Goal: Information Seeking & Learning: Learn about a topic

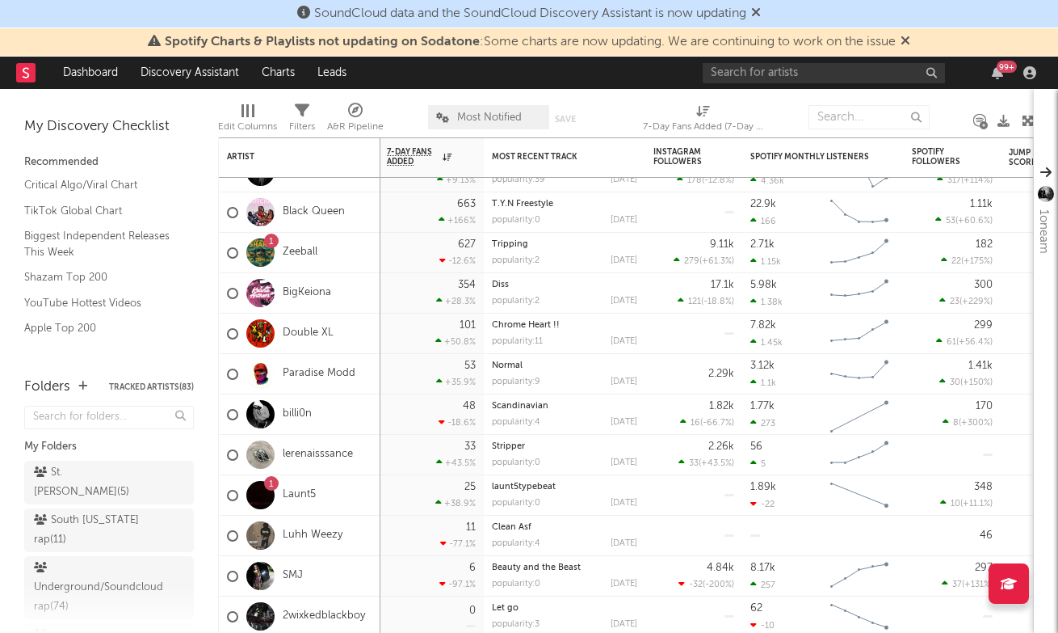
scroll to position [686, 0]
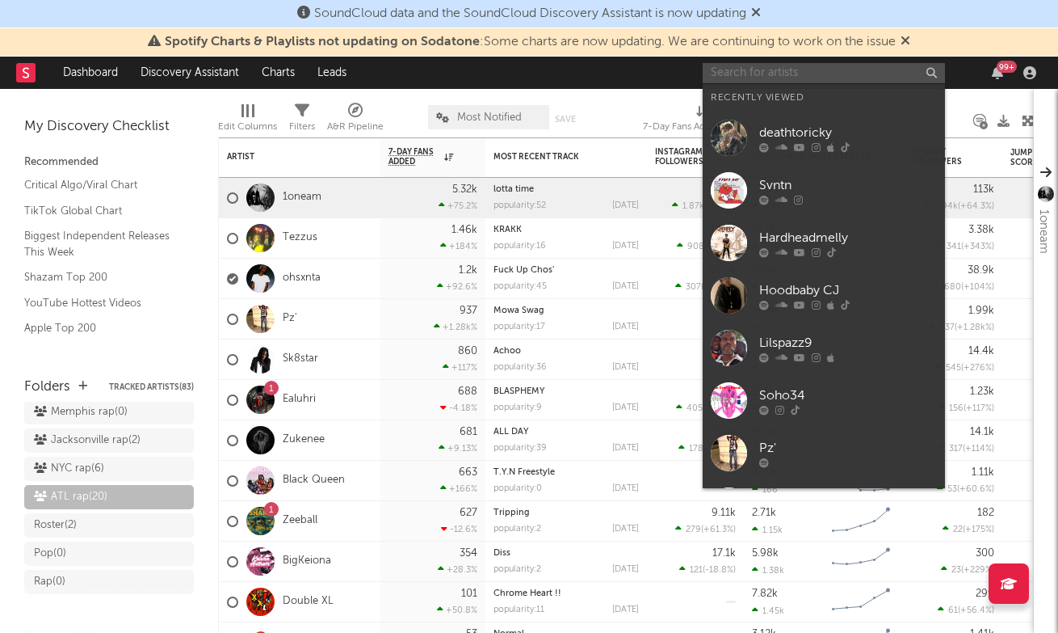
click at [747, 78] on input "text" at bounding box center [824, 73] width 242 height 20
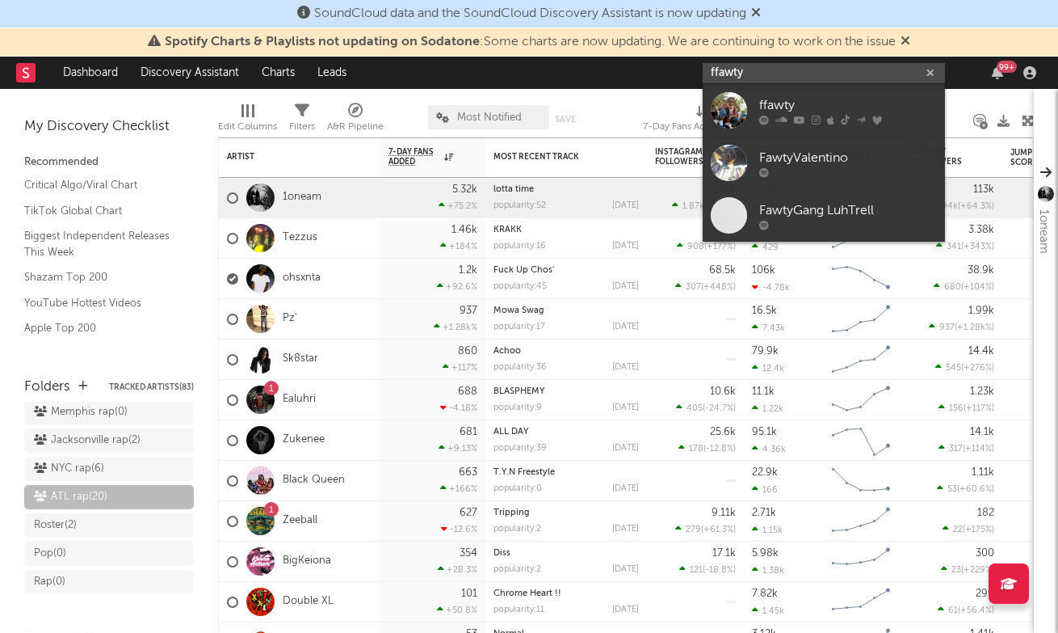
type input "ffawty"
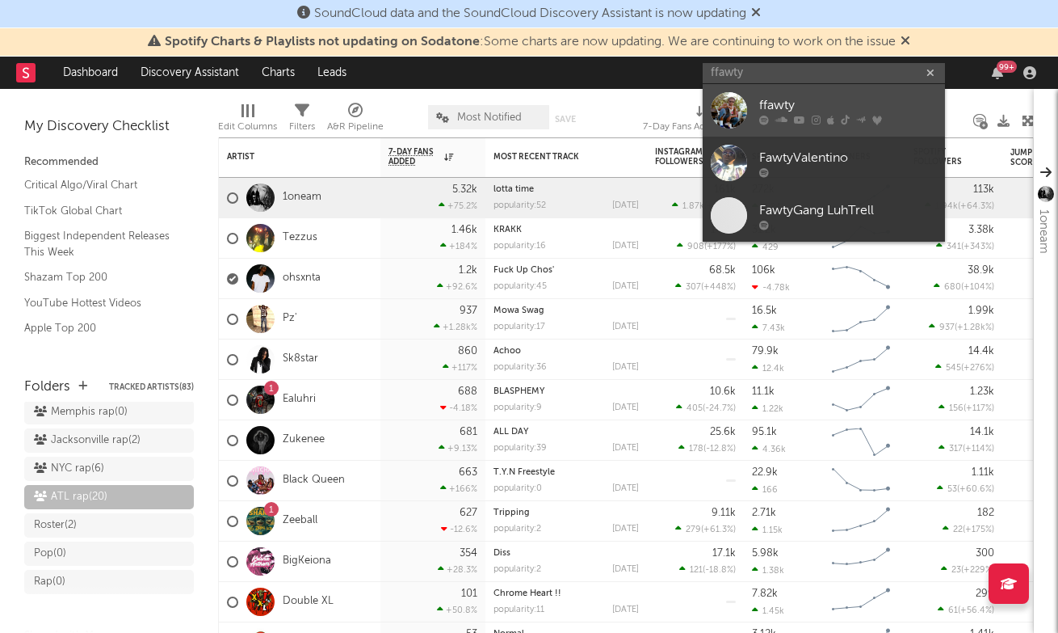
click at [815, 99] on div "ffawty" at bounding box center [849, 104] width 178 height 19
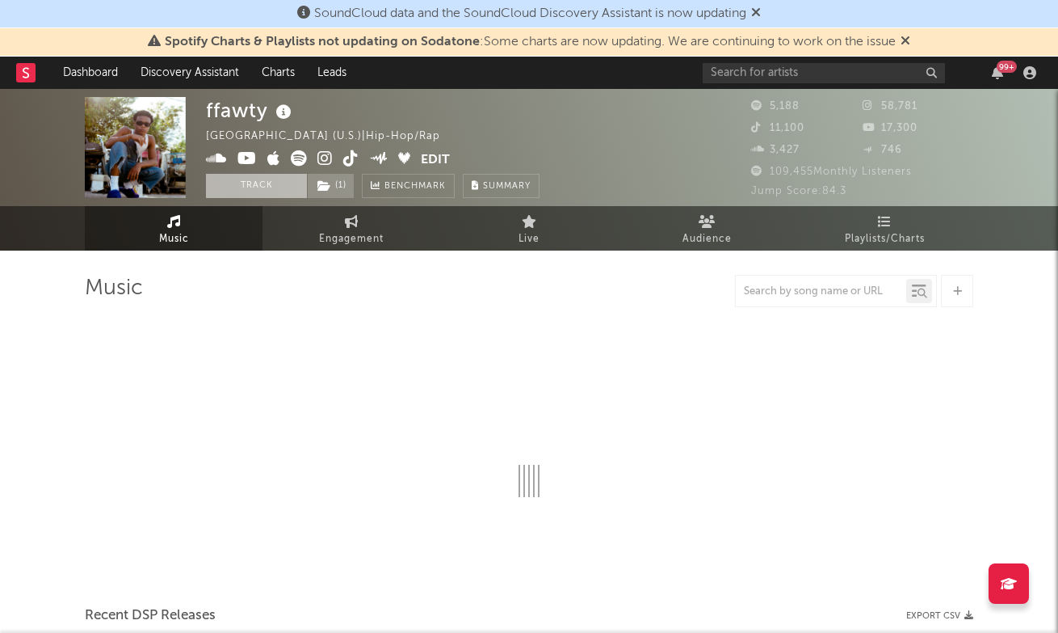
click at [242, 194] on button "Track" at bounding box center [256, 186] width 101 height 24
click at [337, 189] on span "( 1 )" at bounding box center [331, 186] width 48 height 24
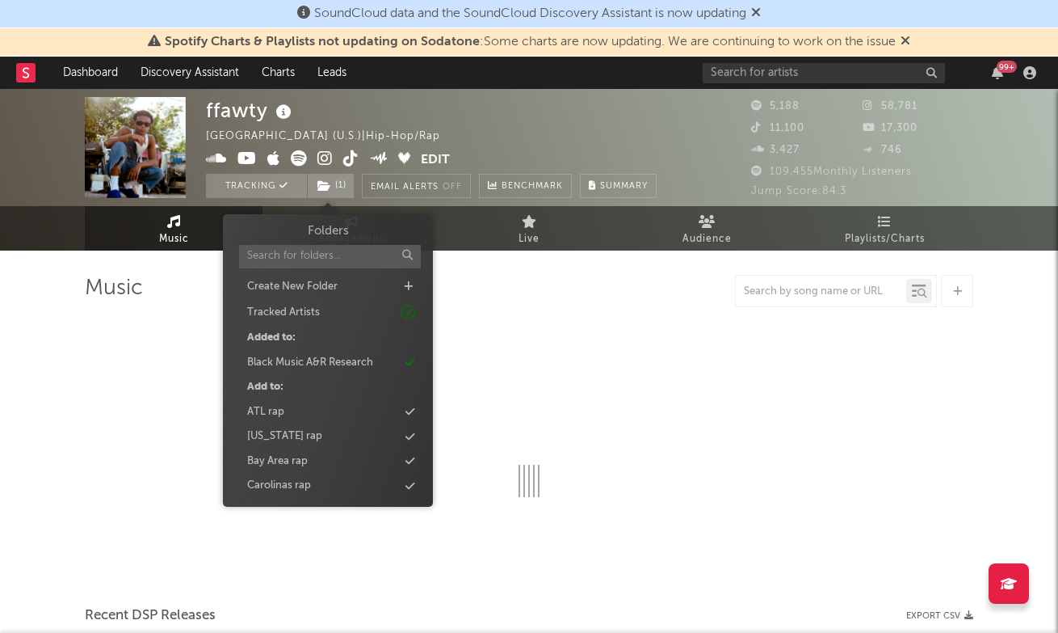
select select "6m"
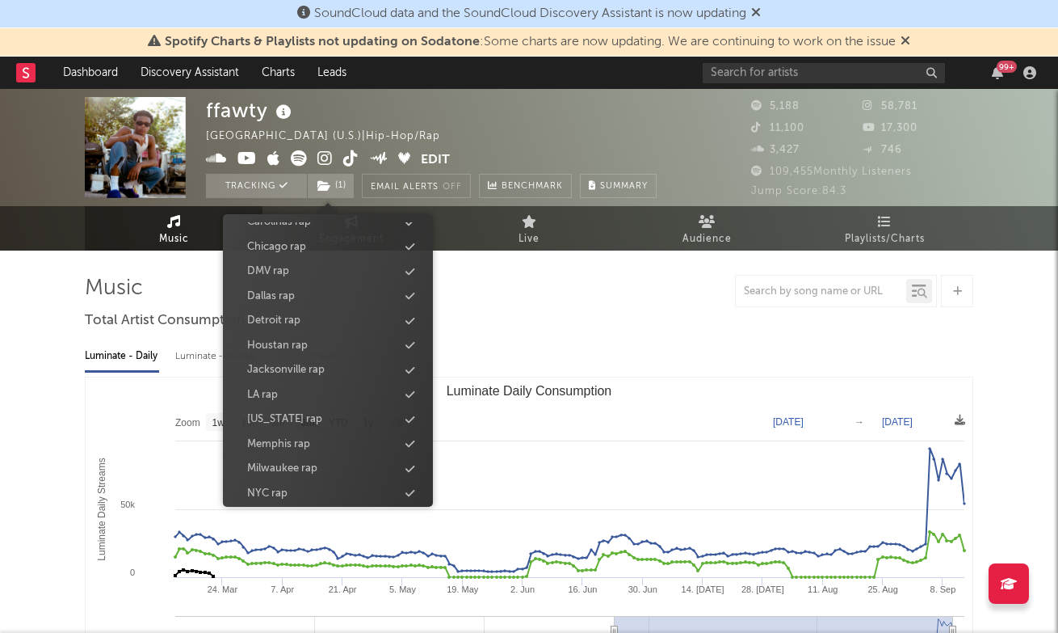
scroll to position [264, 0]
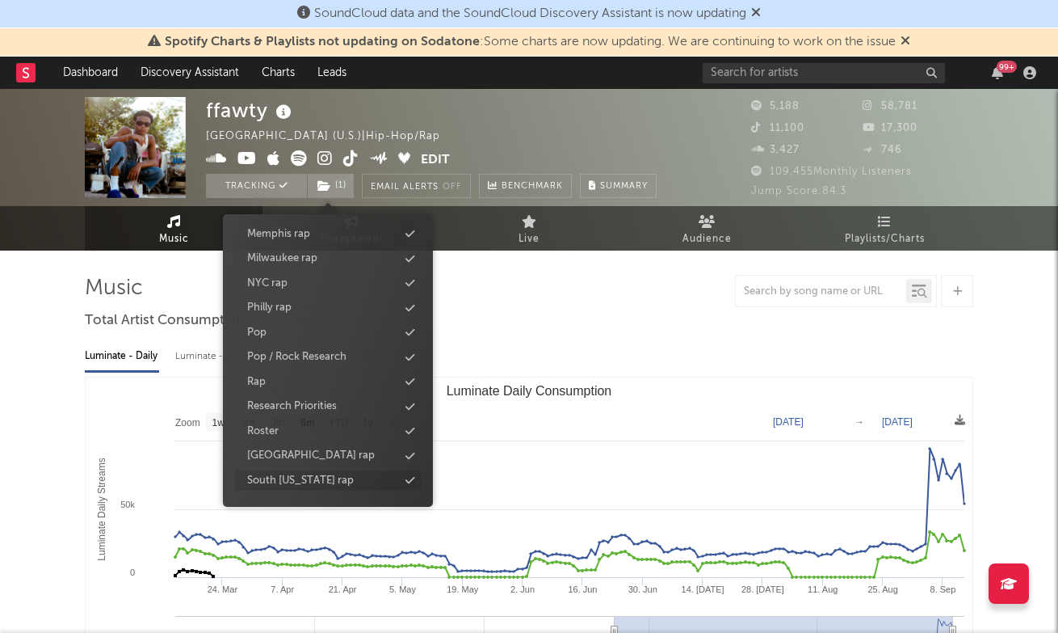
click at [320, 476] on div "South [US_STATE] rap" at bounding box center [300, 481] width 107 height 16
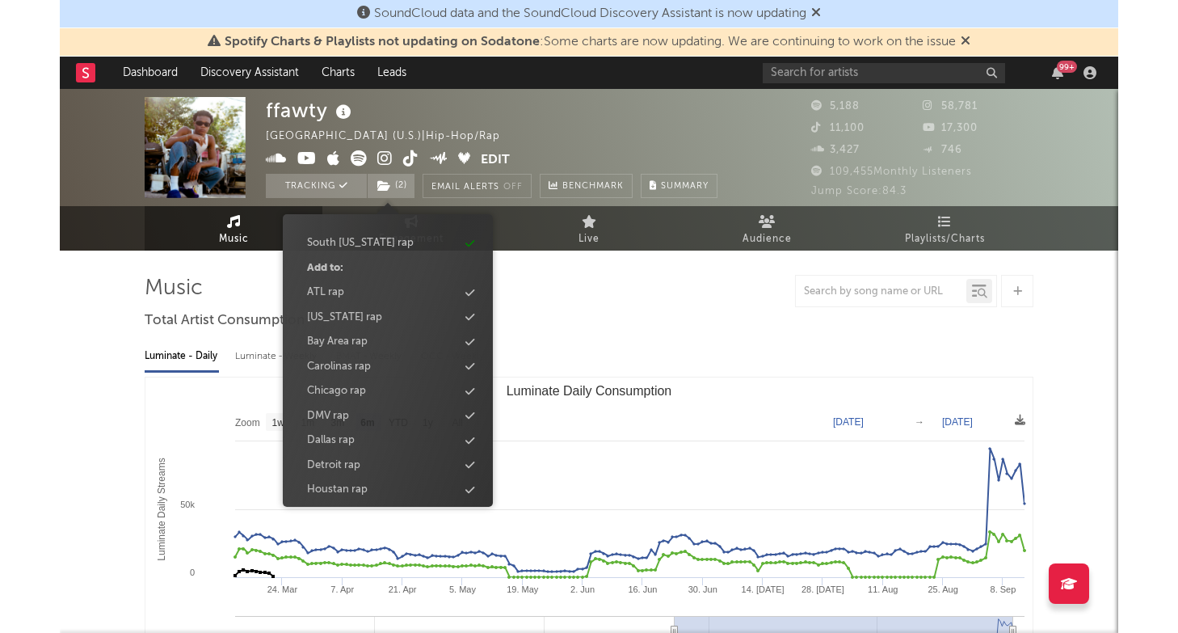
scroll to position [0, 0]
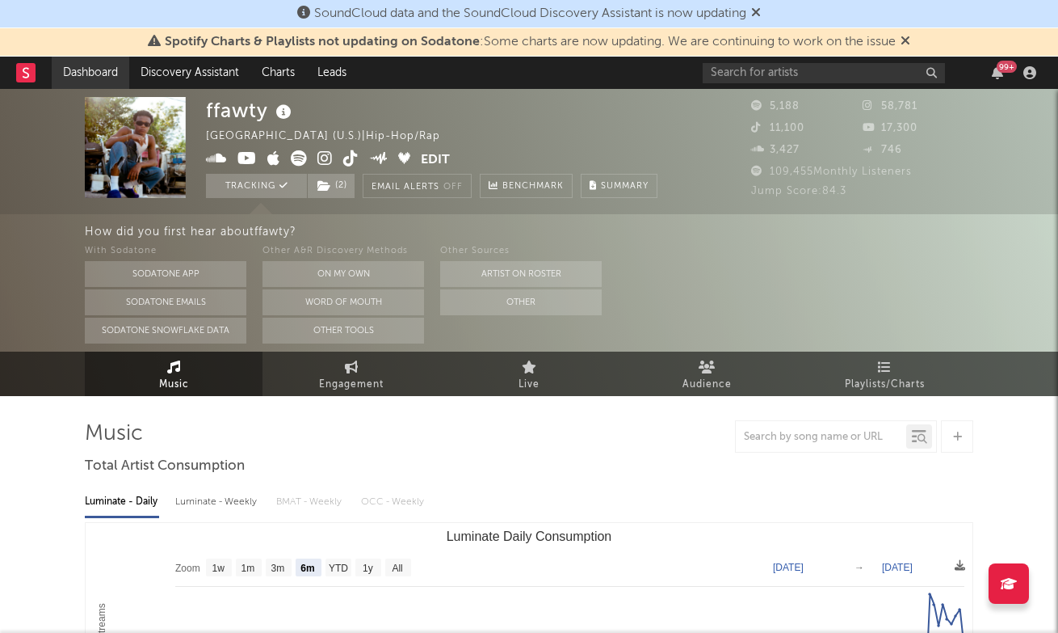
click at [103, 75] on link "Dashboard" at bounding box center [91, 73] width 78 height 32
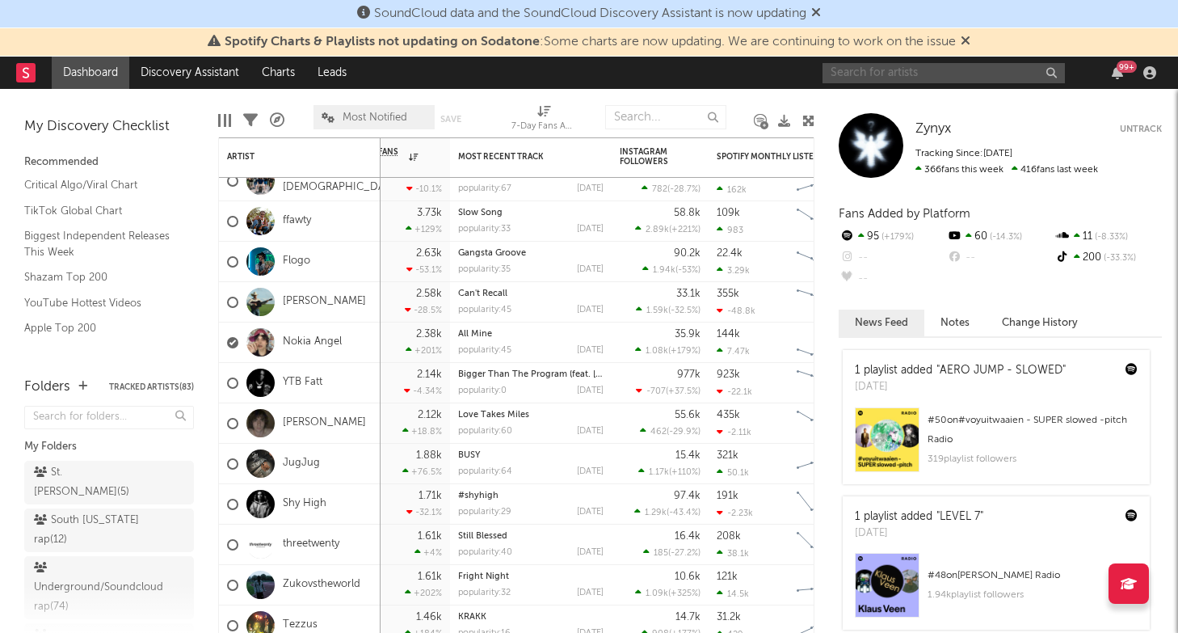
click at [925, 75] on input "text" at bounding box center [944, 73] width 242 height 20
type input "buckshot"
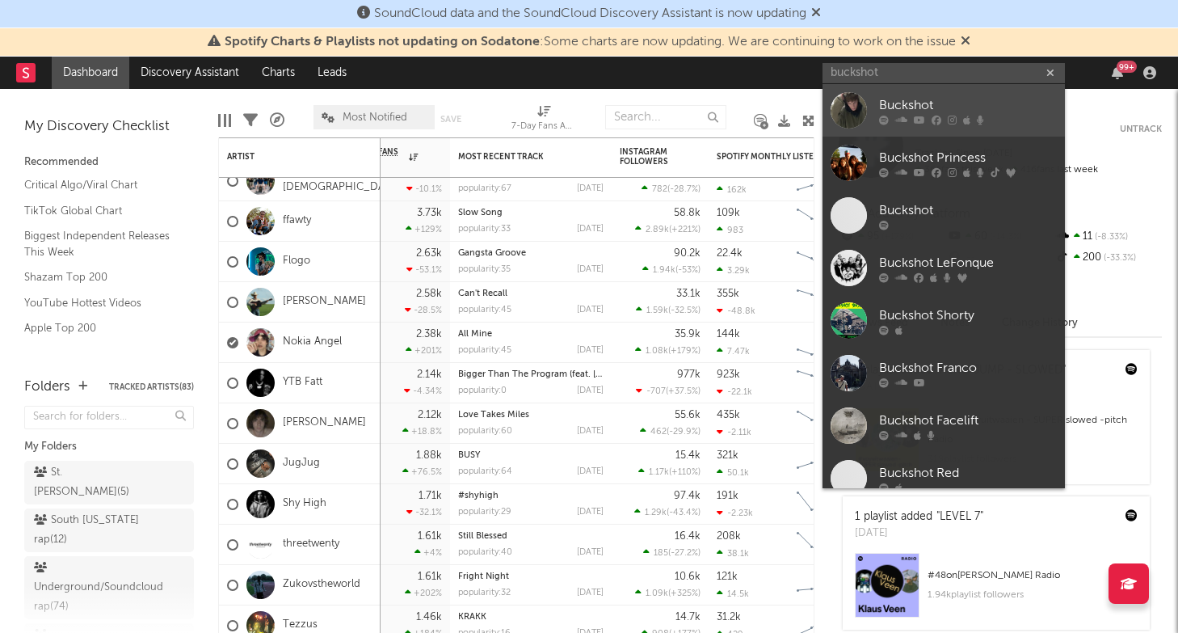
click at [978, 98] on div "Buckshot" at bounding box center [968, 104] width 178 height 19
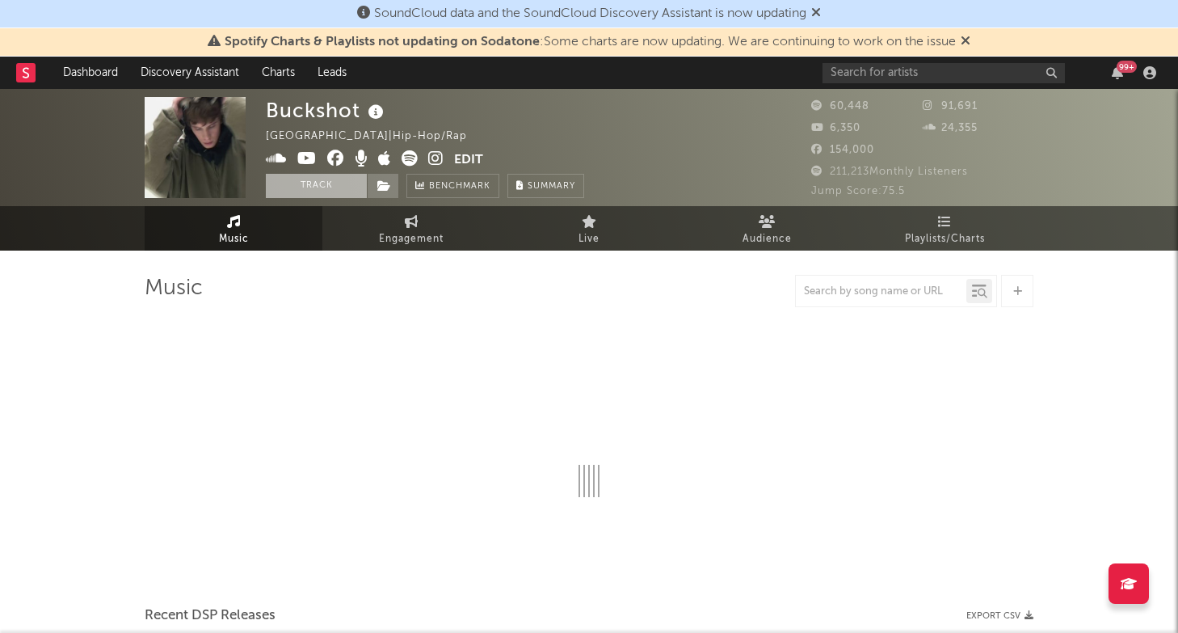
click at [332, 184] on button "Track" at bounding box center [316, 186] width 101 height 24
click at [390, 184] on icon at bounding box center [384, 185] width 14 height 11
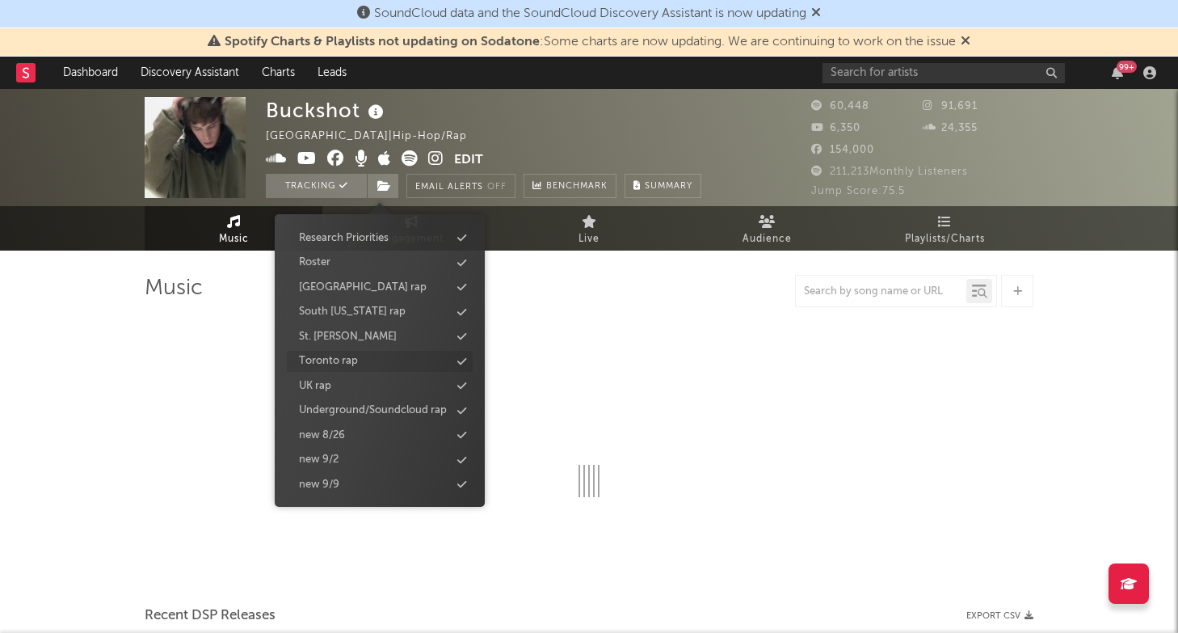
select select "6m"
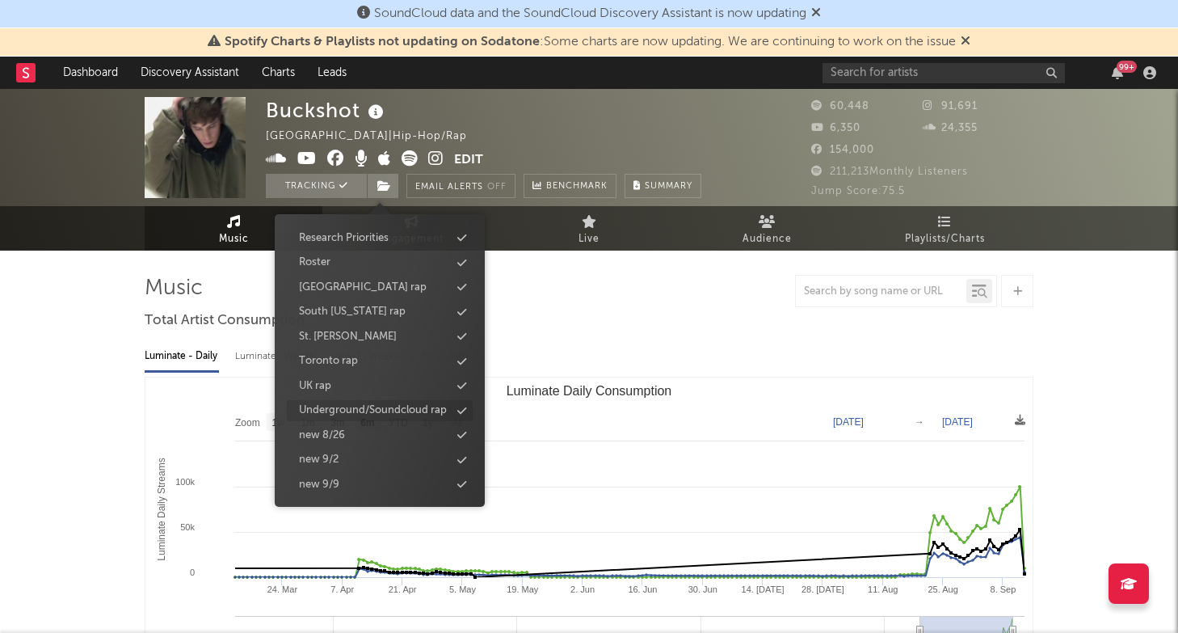
click at [389, 412] on div "Underground/Soundcloud rap" at bounding box center [373, 410] width 148 height 16
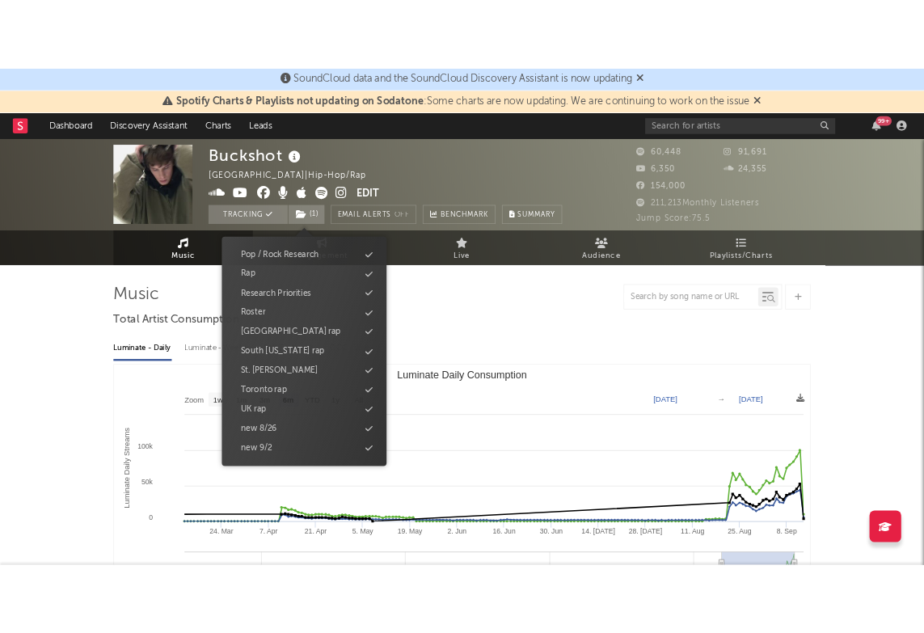
scroll to position [642, 0]
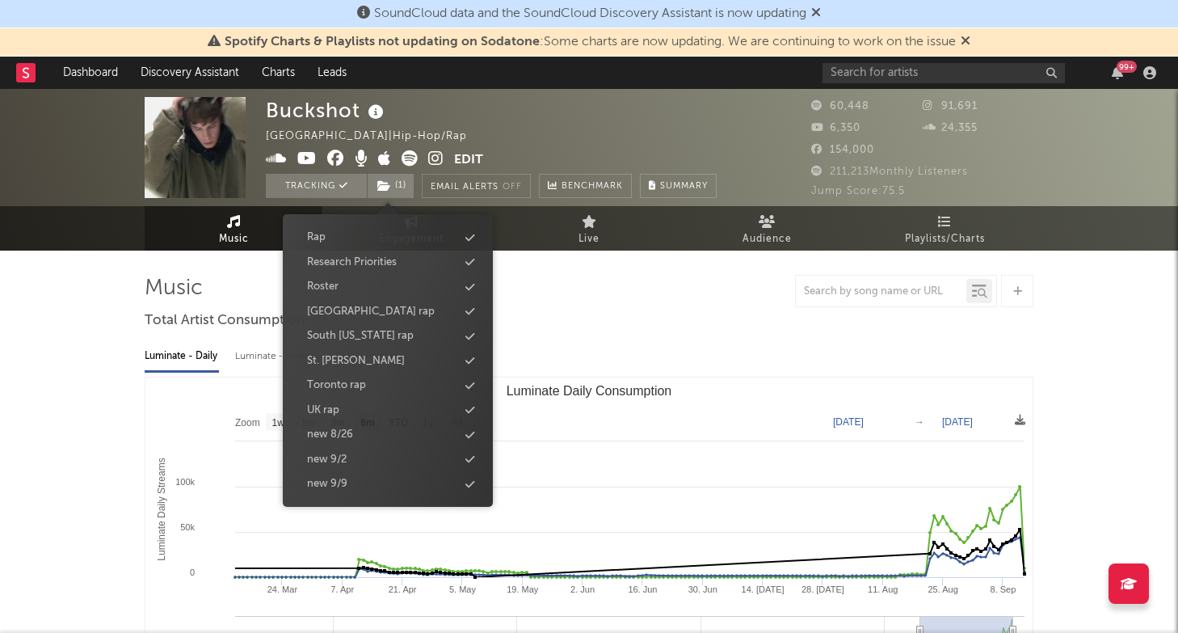
click at [627, 340] on div "Luminate - Daily Luminate - Weekly BMAT - Weekly OCC - Weekly Zoom 1w 1m 3m 6m …" at bounding box center [589, 520] width 889 height 371
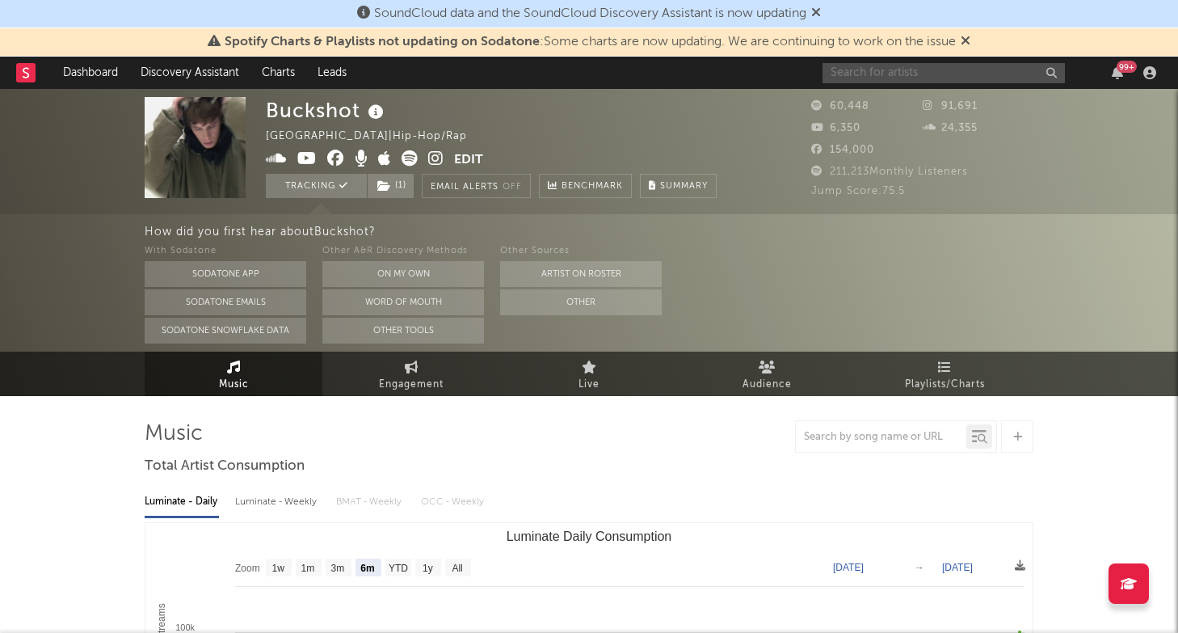
click at [944, 79] on input "text" at bounding box center [944, 73] width 242 height 20
type input "h"
click at [722, 116] on div "Buckshot [GEOGRAPHIC_DATA] | Hip-Hop/Rap Edit Tracking ( 1 ) Email Alerts Off B…" at bounding box center [528, 147] width 525 height 101
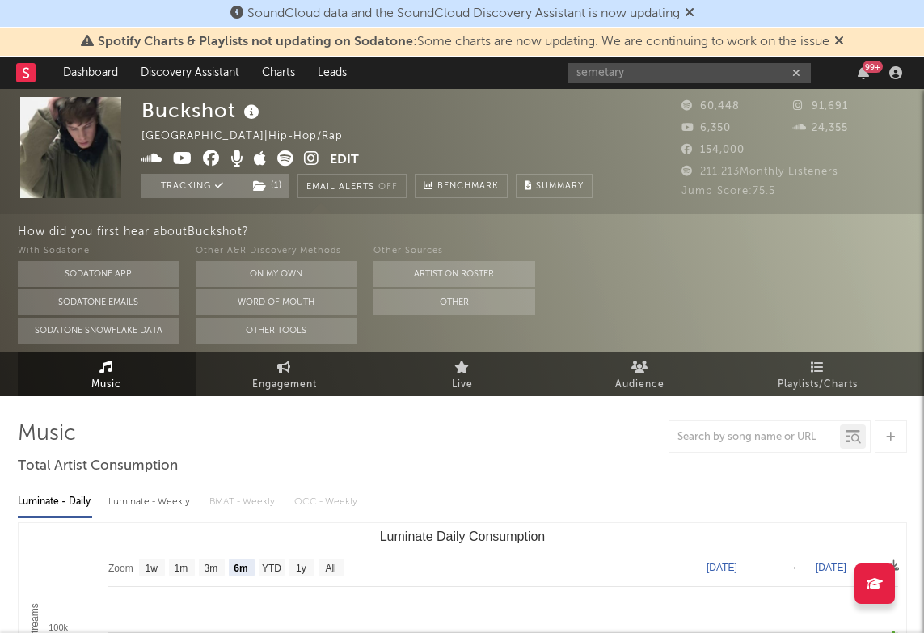
click at [637, 87] on div "semetary 99 +" at bounding box center [737, 73] width 339 height 32
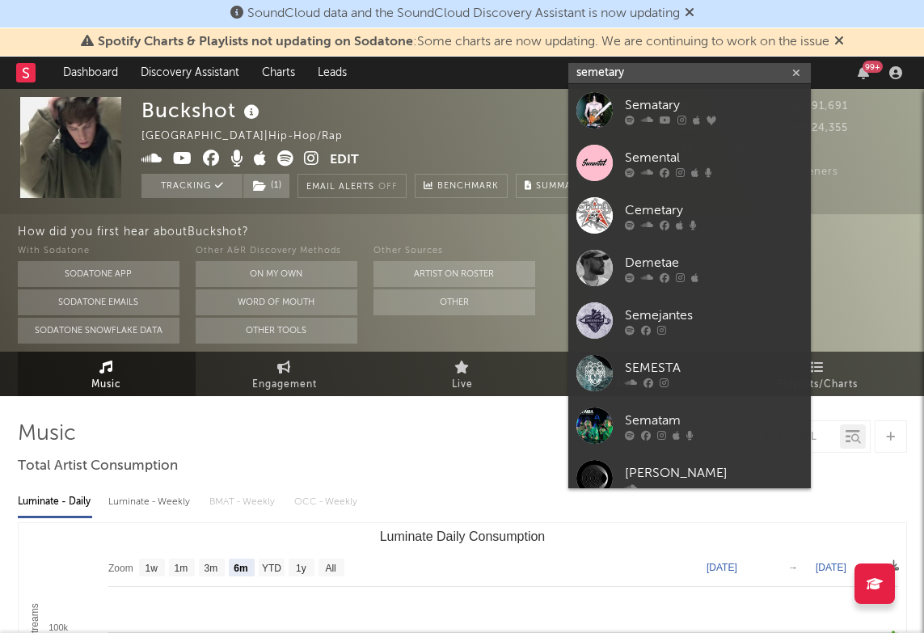
click at [634, 75] on input "semetary" at bounding box center [689, 73] width 242 height 20
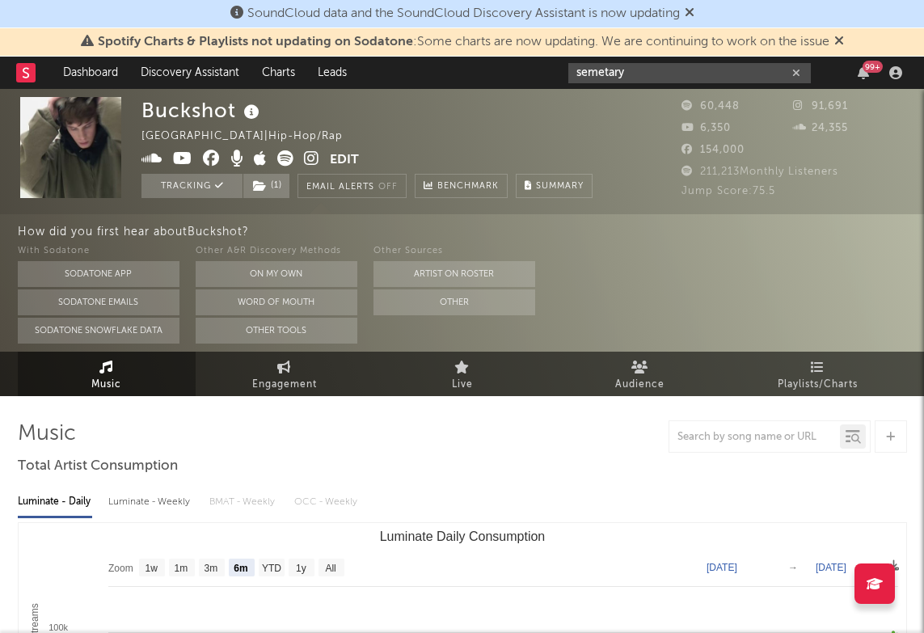
drag, startPoint x: 634, startPoint y: 75, endPoint x: 492, endPoint y: 73, distance: 142.2
click at [492, 73] on nav "Dashboard Discovery Assistant Charts Leads semetary 99 +" at bounding box center [462, 73] width 924 height 32
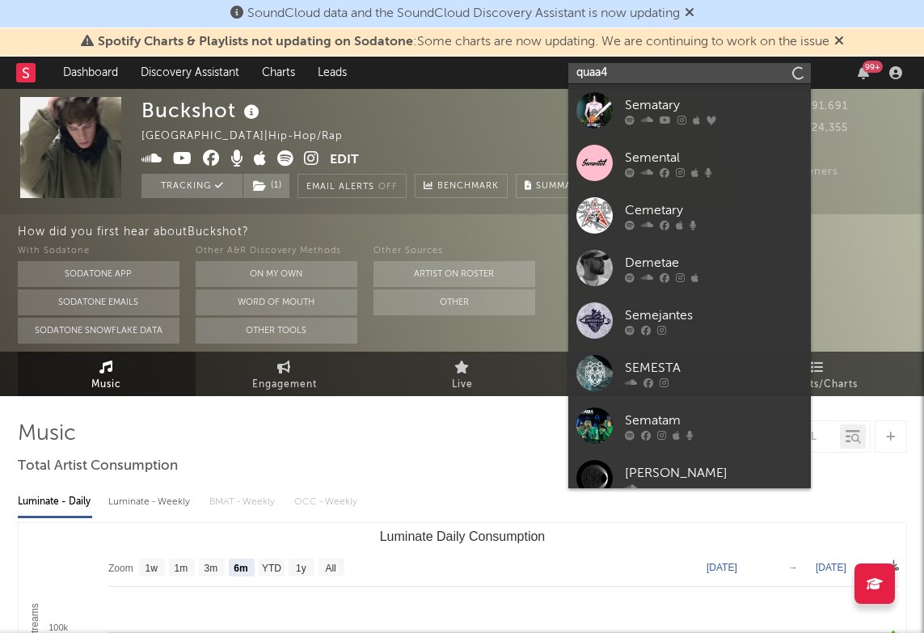
type input "quaa4"
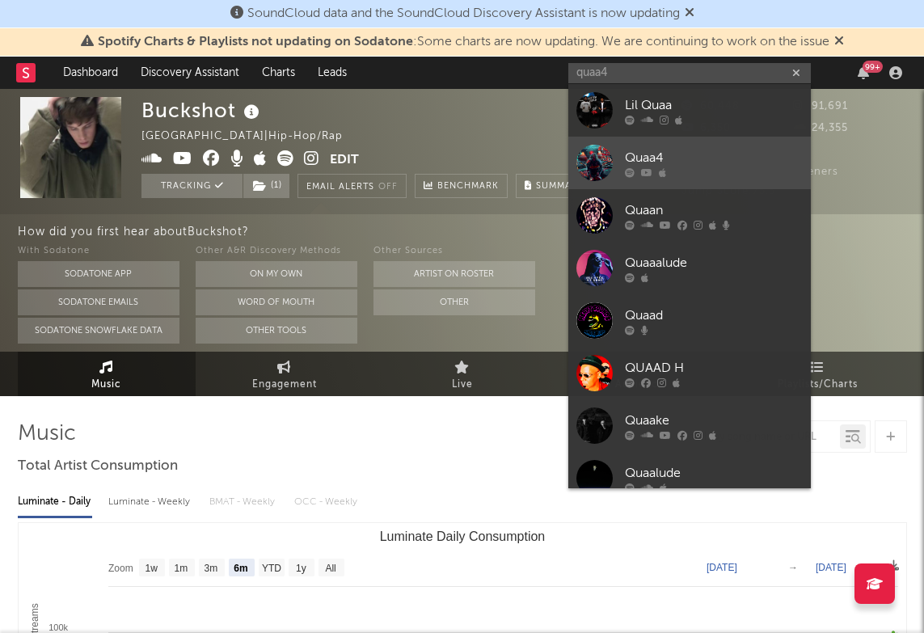
click at [705, 162] on div "Quaa4" at bounding box center [714, 157] width 178 height 19
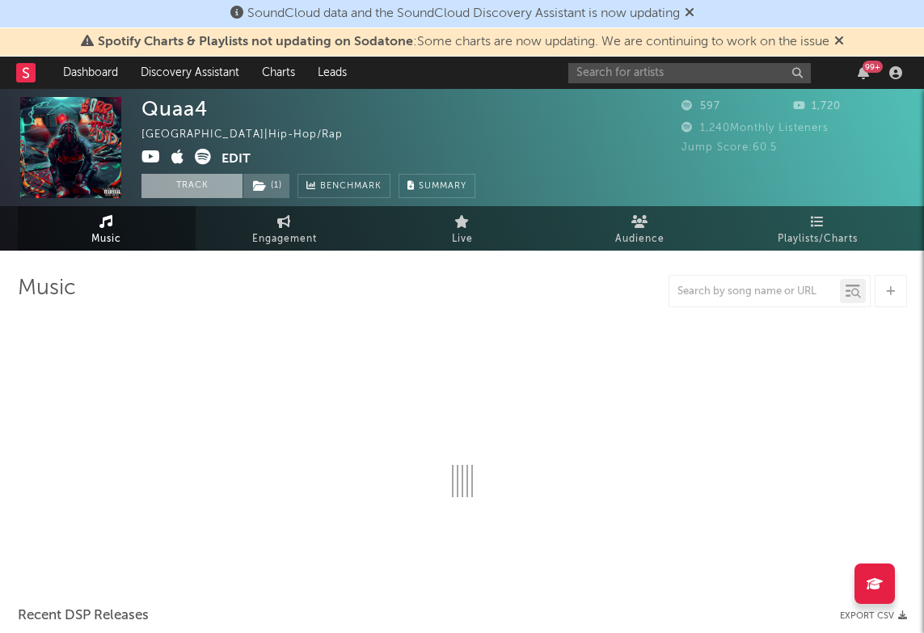
click at [221, 185] on button "Track" at bounding box center [191, 186] width 101 height 24
click at [263, 185] on icon at bounding box center [260, 185] width 14 height 11
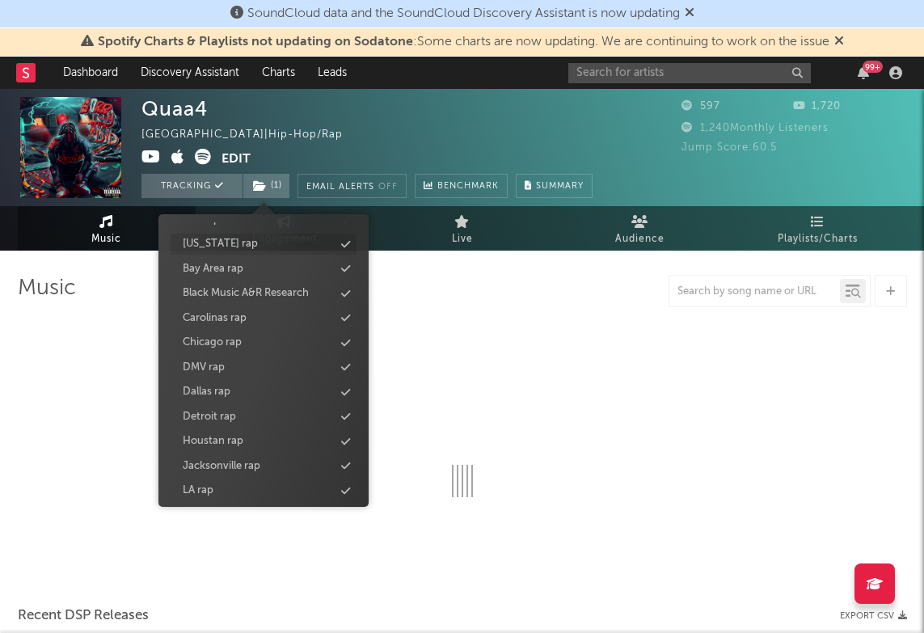
select select "1w"
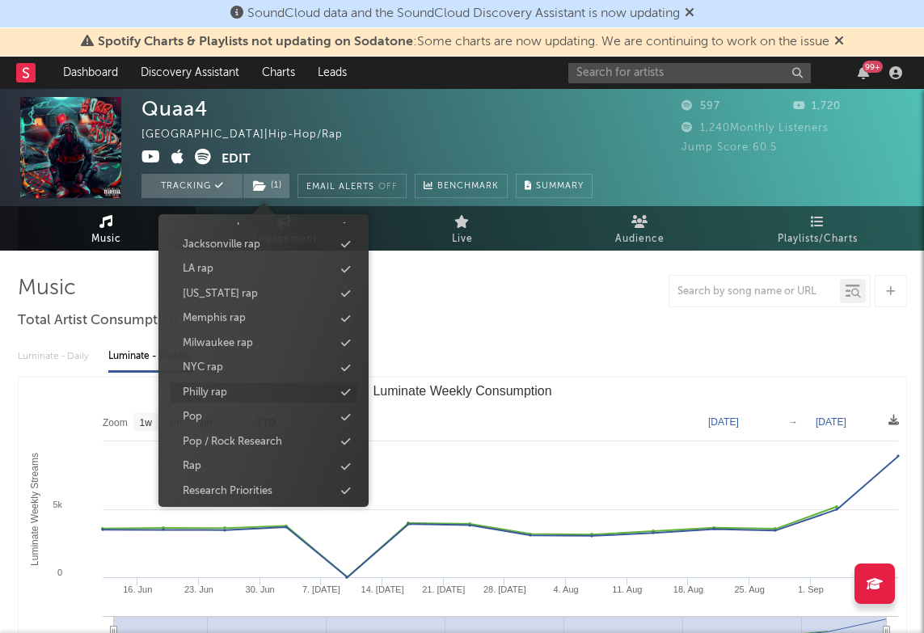
click at [250, 391] on div "Philly rap" at bounding box center [263, 392] width 186 height 21
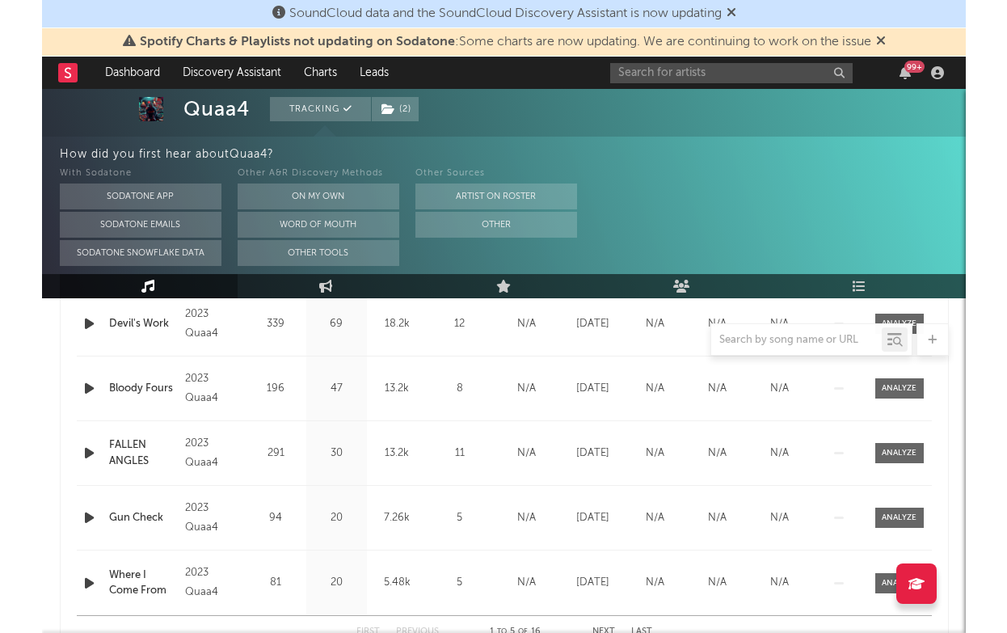
scroll to position [744, 0]
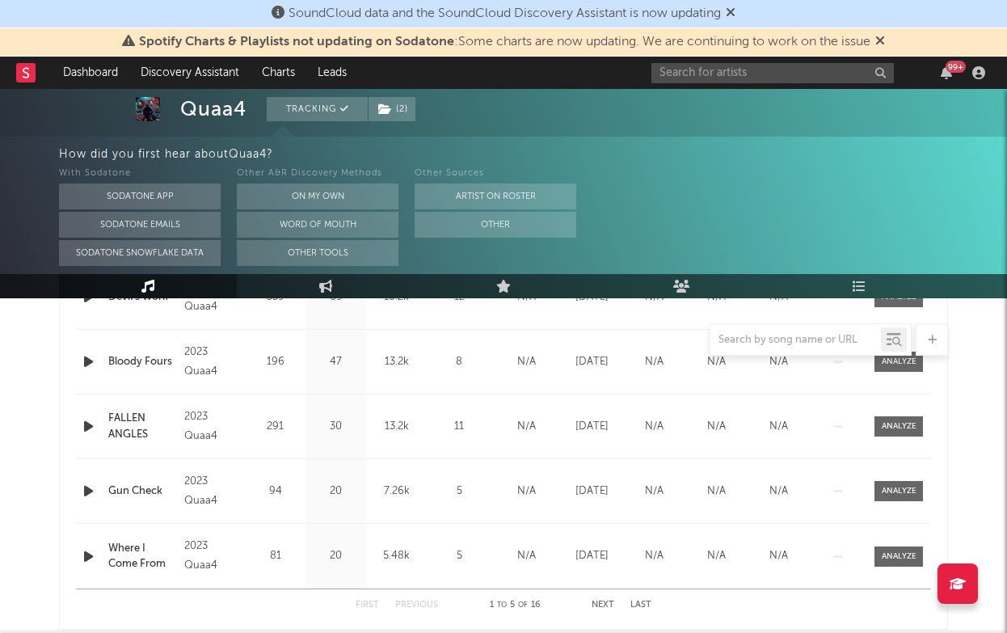
click at [688, 60] on div "99 +" at bounding box center [820, 73] width 339 height 32
click at [688, 67] on input "text" at bounding box center [772, 73] width 242 height 20
type input "rekover jet"
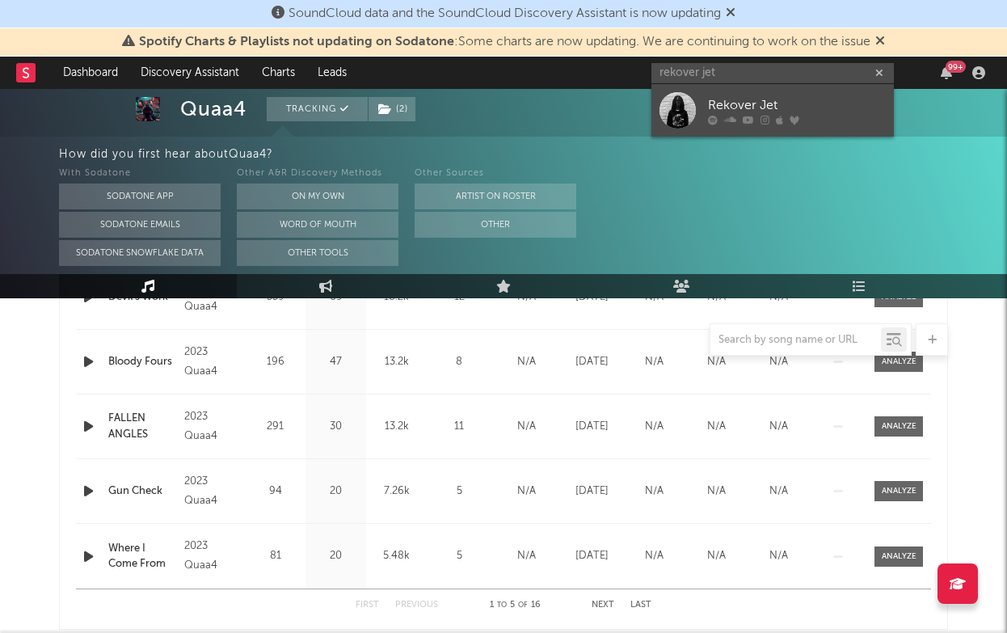
click at [825, 112] on div "Rekover Jet" at bounding box center [797, 104] width 178 height 19
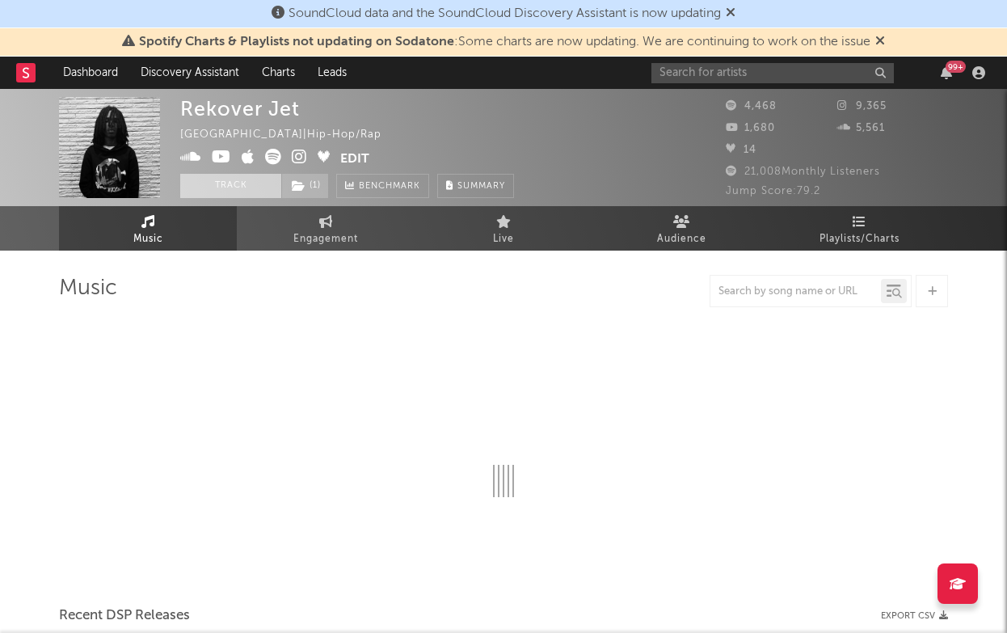
click at [246, 190] on button "Track" at bounding box center [230, 186] width 101 height 24
click at [305, 184] on icon at bounding box center [299, 185] width 14 height 11
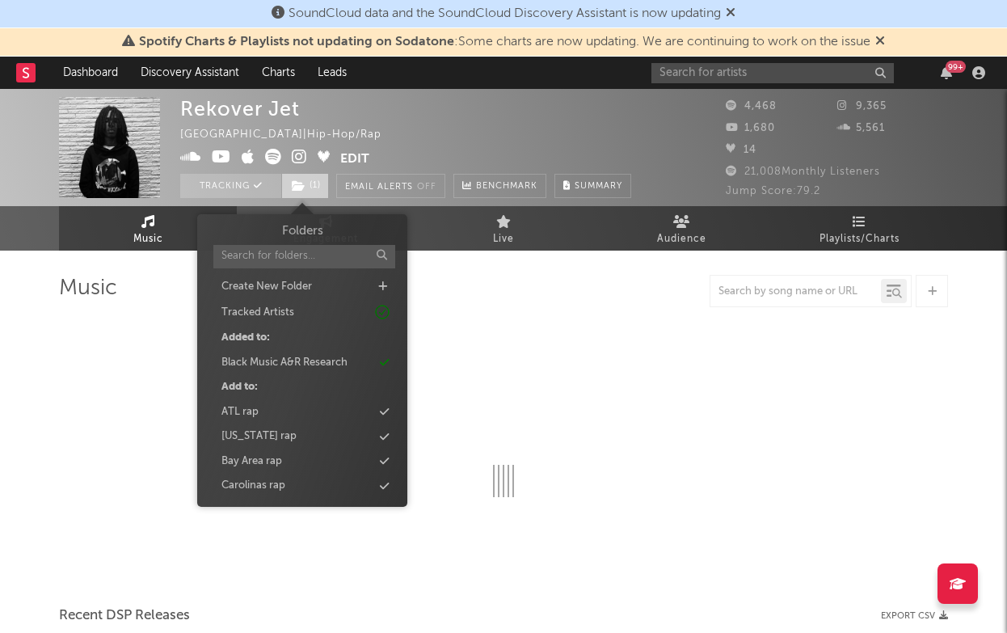
select select "1w"
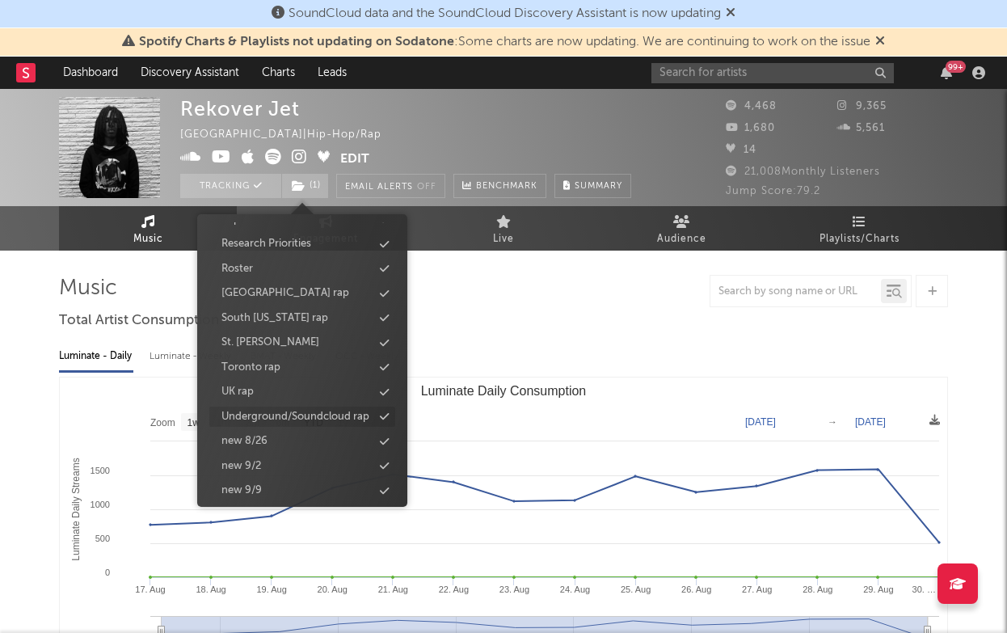
click at [325, 413] on div "Underground/Soundcloud rap" at bounding box center [295, 417] width 148 height 16
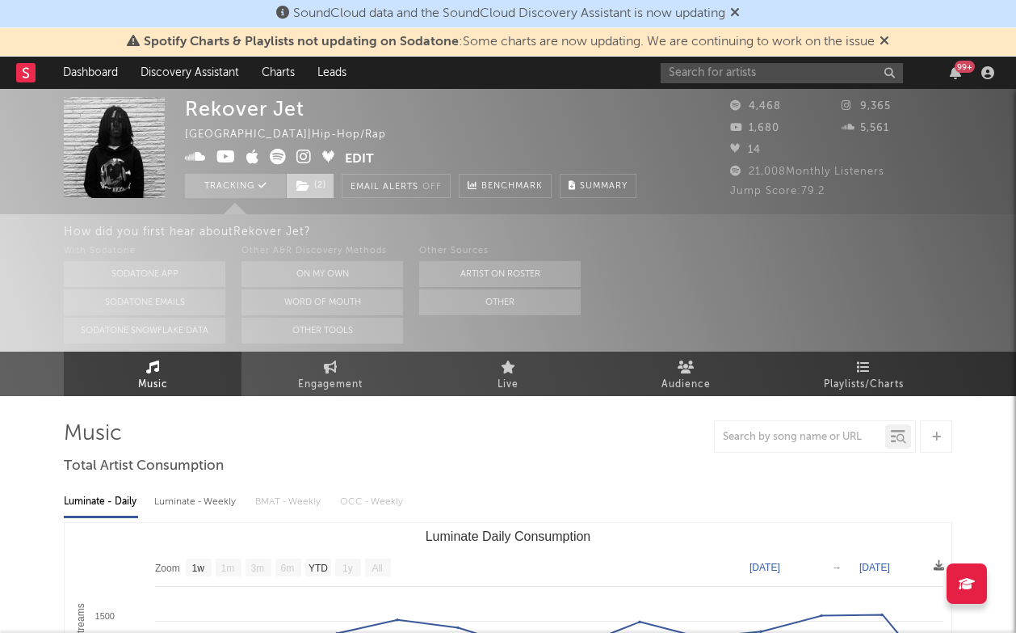
click at [301, 192] on span "( 2 )" at bounding box center [310, 186] width 48 height 24
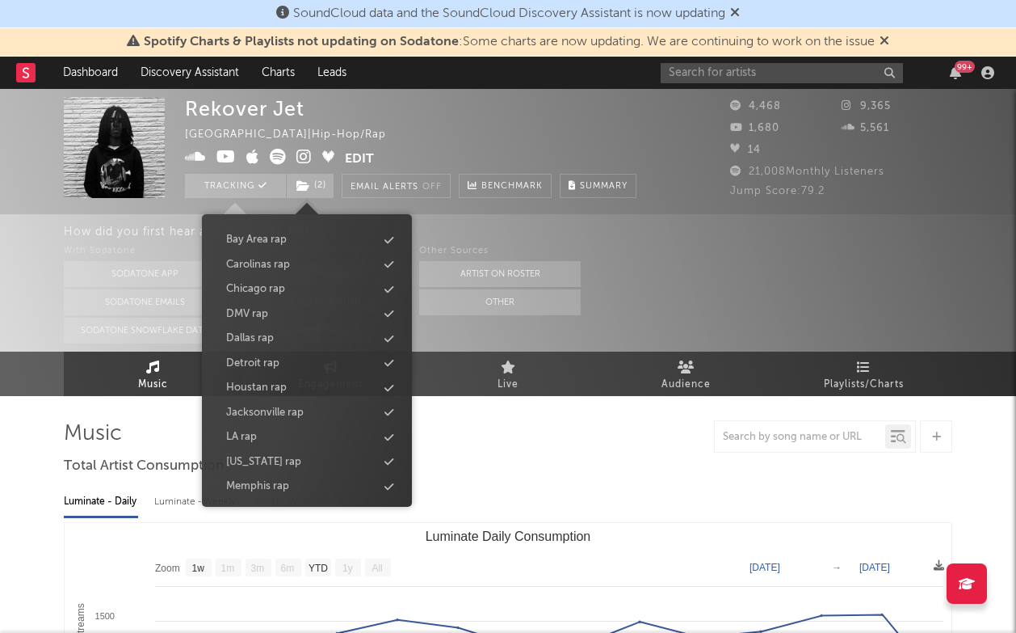
scroll to position [267, 0]
click at [322, 360] on div "Houstan rap" at bounding box center [307, 366] width 186 height 21
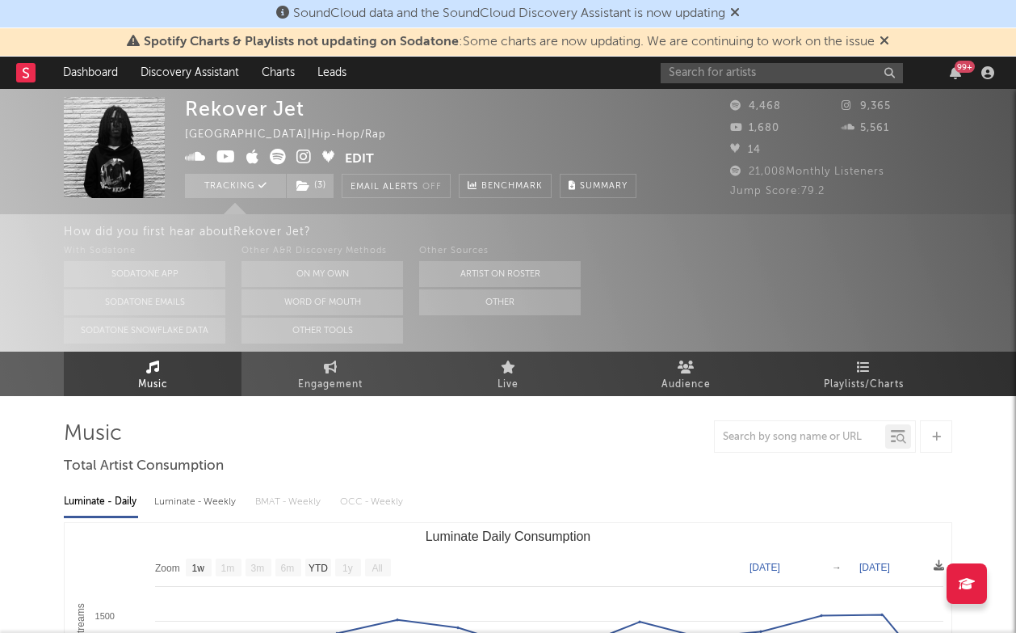
click at [25, 57] on link at bounding box center [25, 73] width 19 height 32
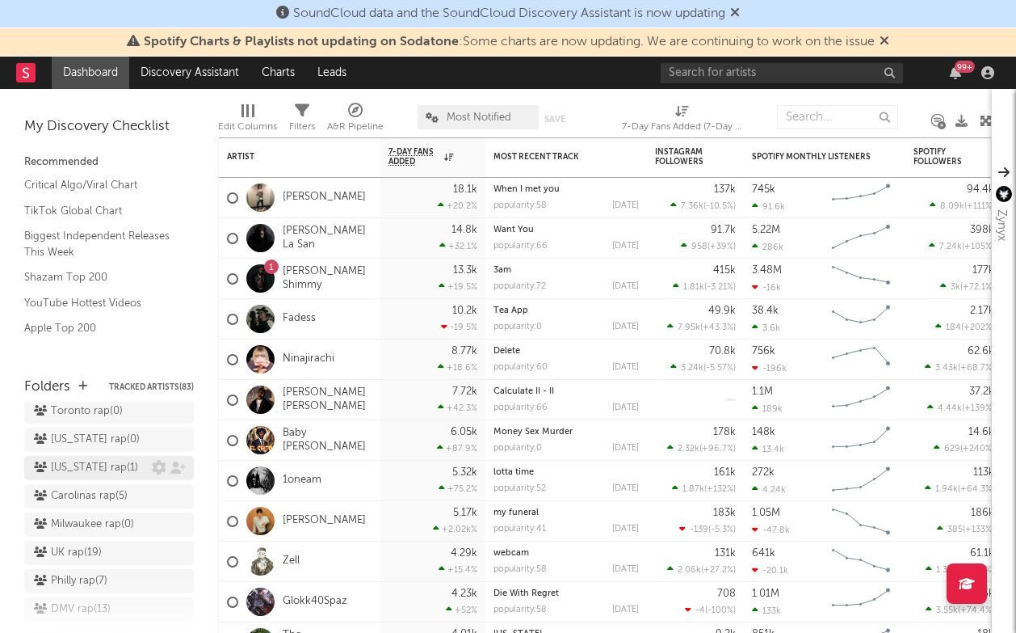
scroll to position [352, 0]
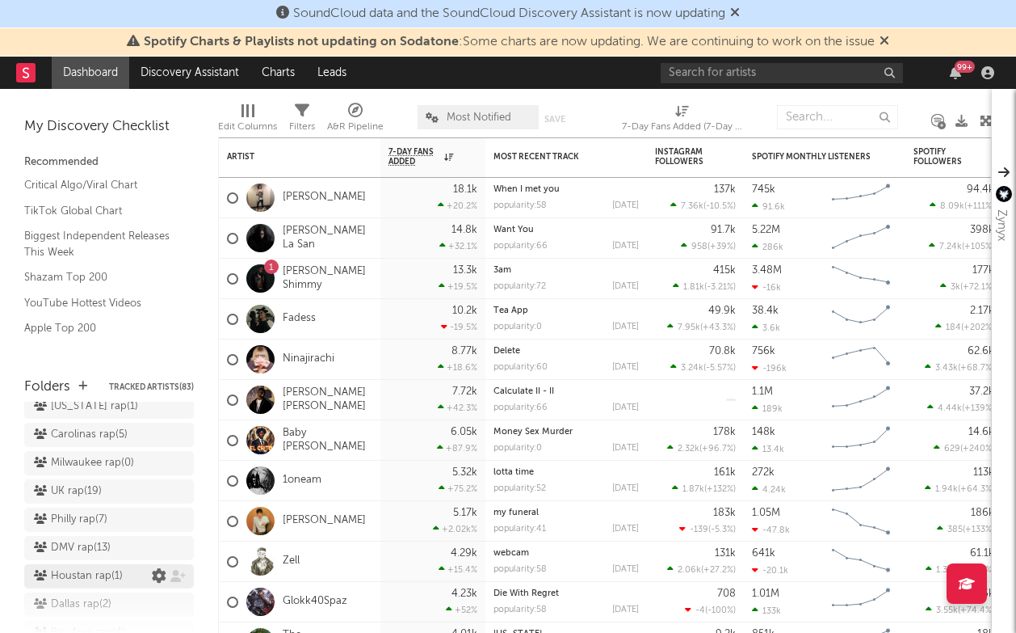
click at [163, 569] on icon at bounding box center [159, 576] width 15 height 15
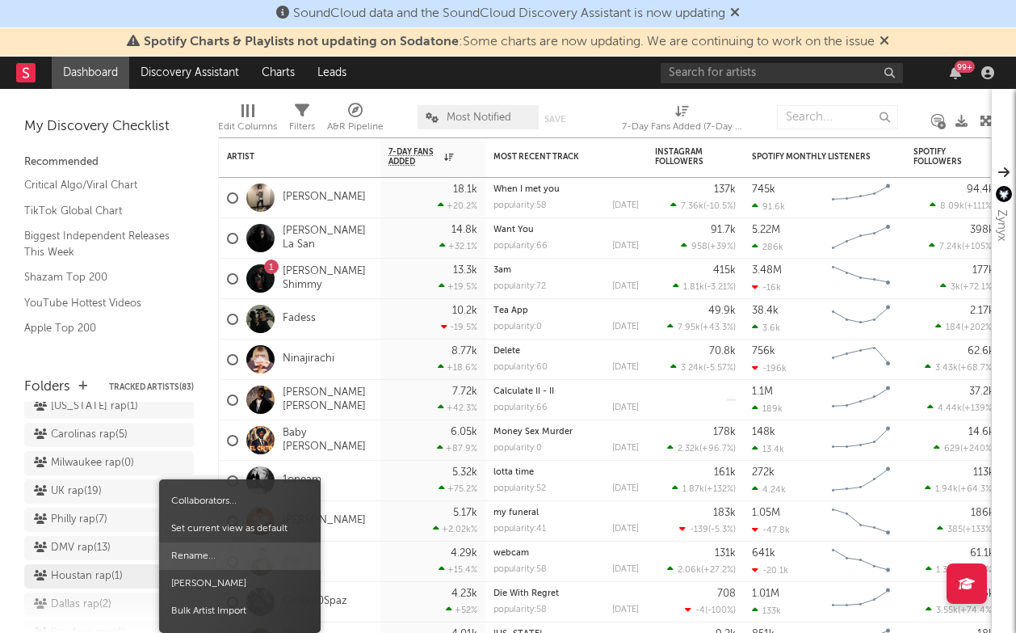
click at [218, 553] on span "Rename..." at bounding box center [240, 555] width 162 height 27
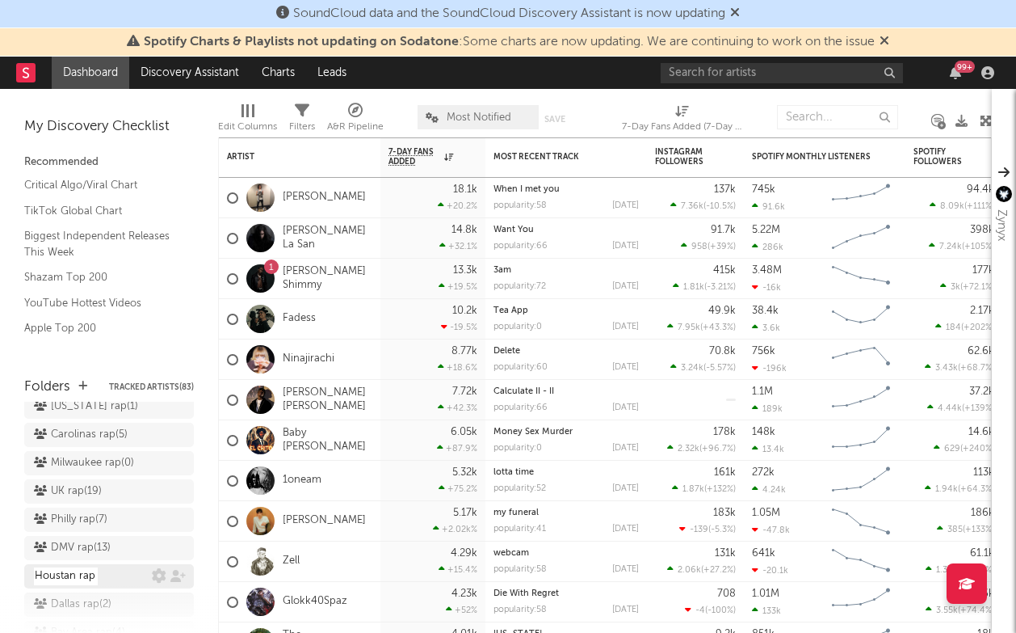
click at [70, 567] on input "Houstan rap" at bounding box center [66, 576] width 64 height 18
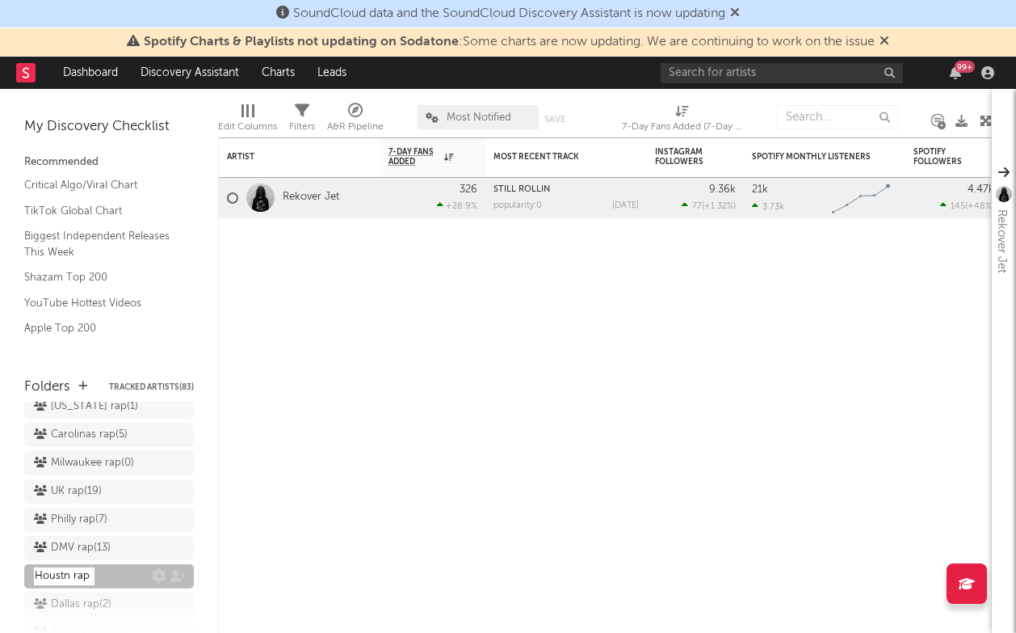
type input "Houston rap"
click at [125, 479] on span "UK rap ( 19 )" at bounding box center [109, 493] width 170 height 28
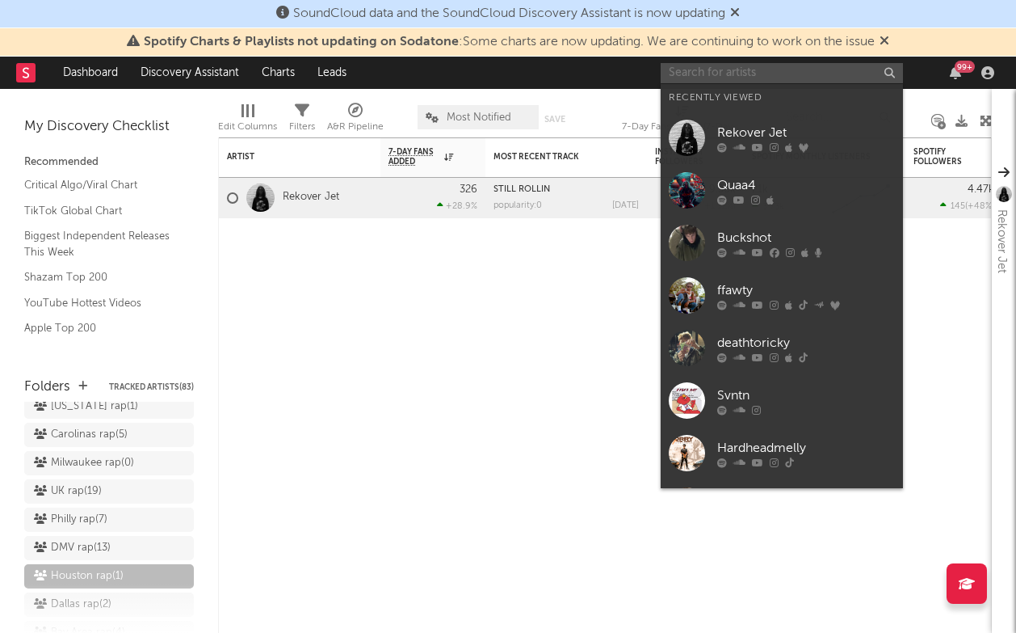
click at [693, 70] on input "text" at bounding box center [782, 73] width 242 height 20
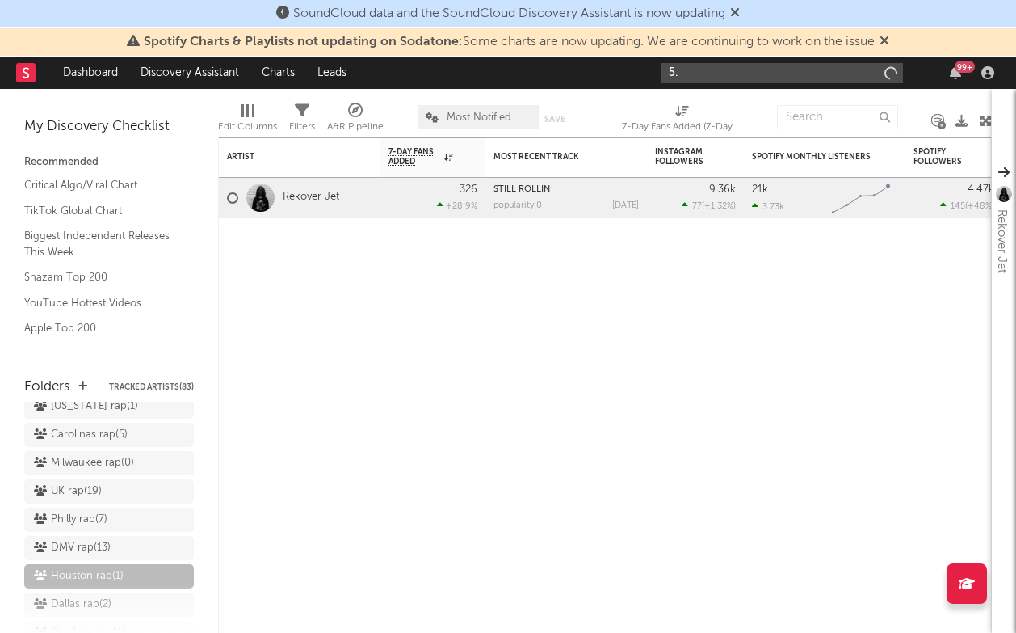
type input "5"
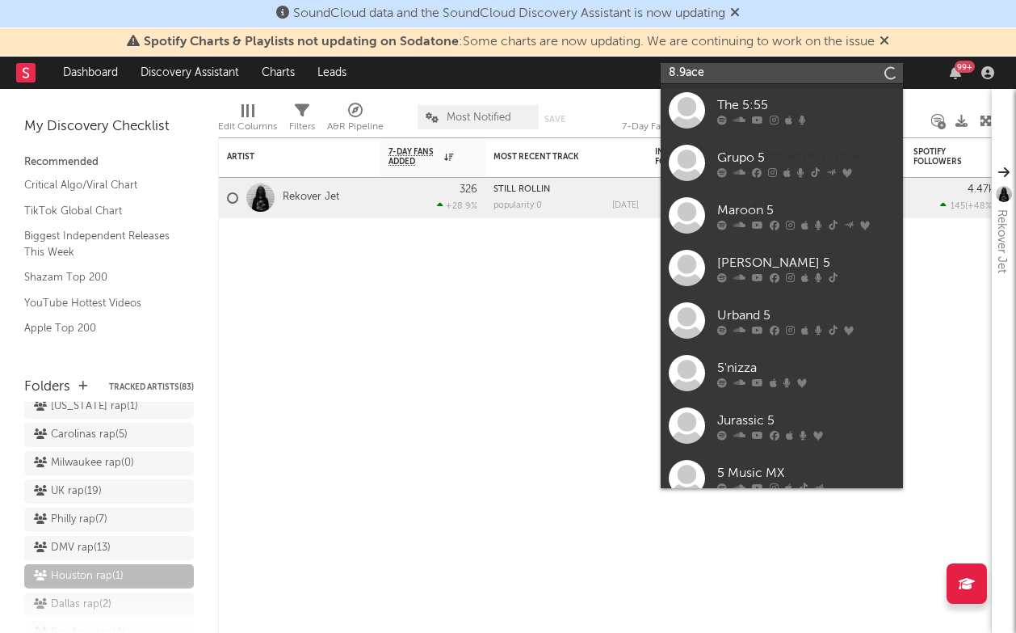
type input "8.9ace"
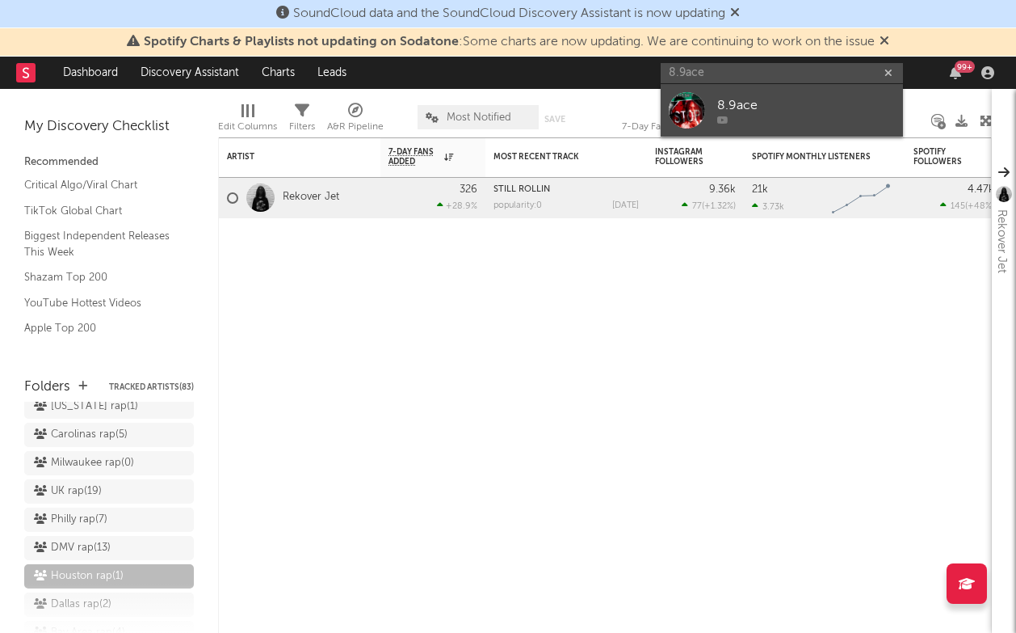
click at [823, 100] on div "8.9ace" at bounding box center [806, 104] width 178 height 19
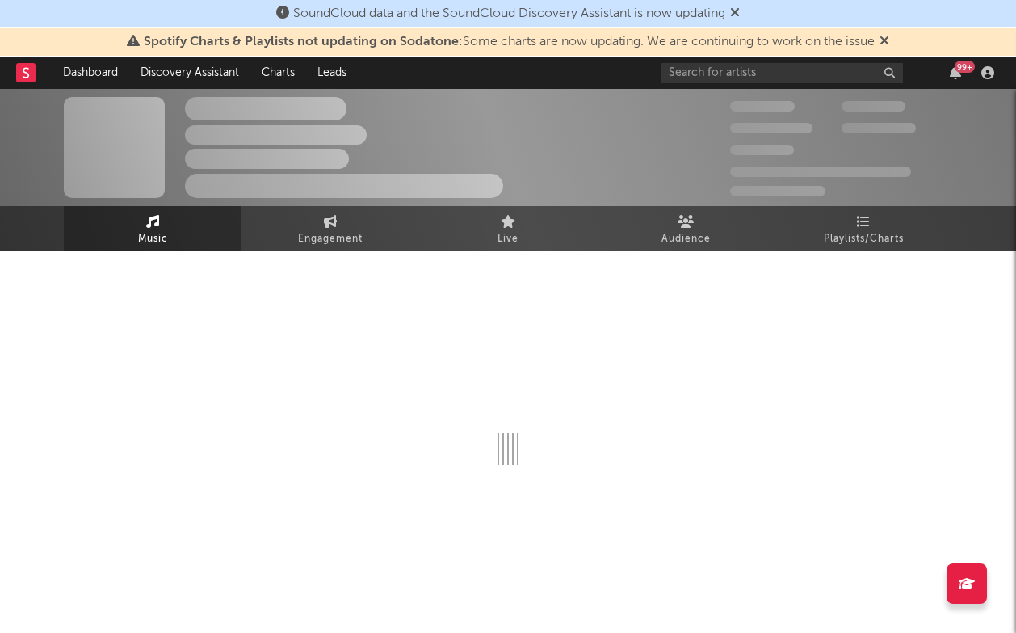
select select "1w"
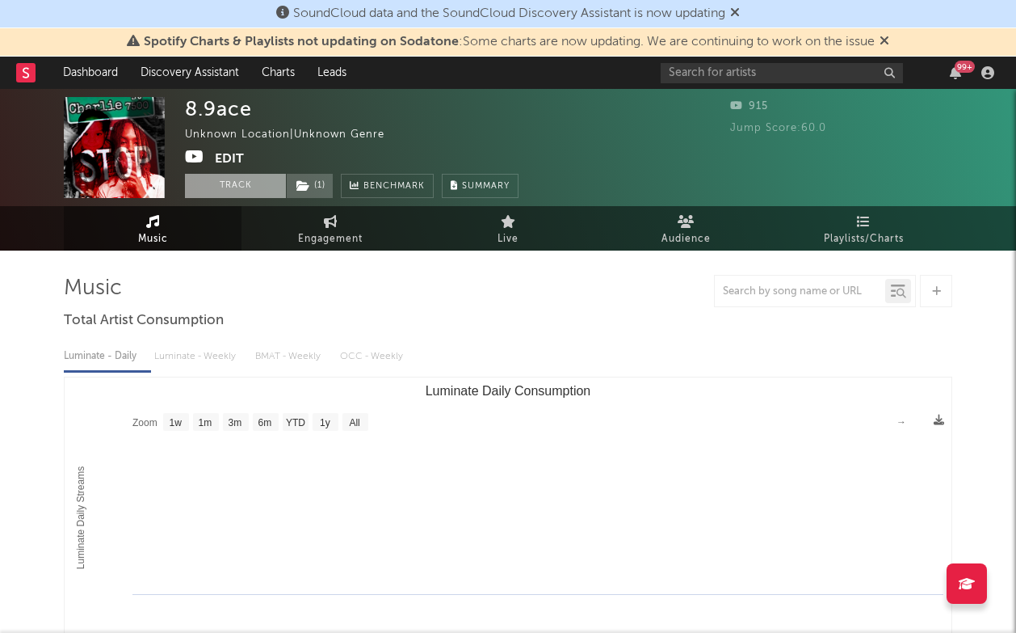
click at [213, 187] on button "Track" at bounding box center [235, 186] width 101 height 24
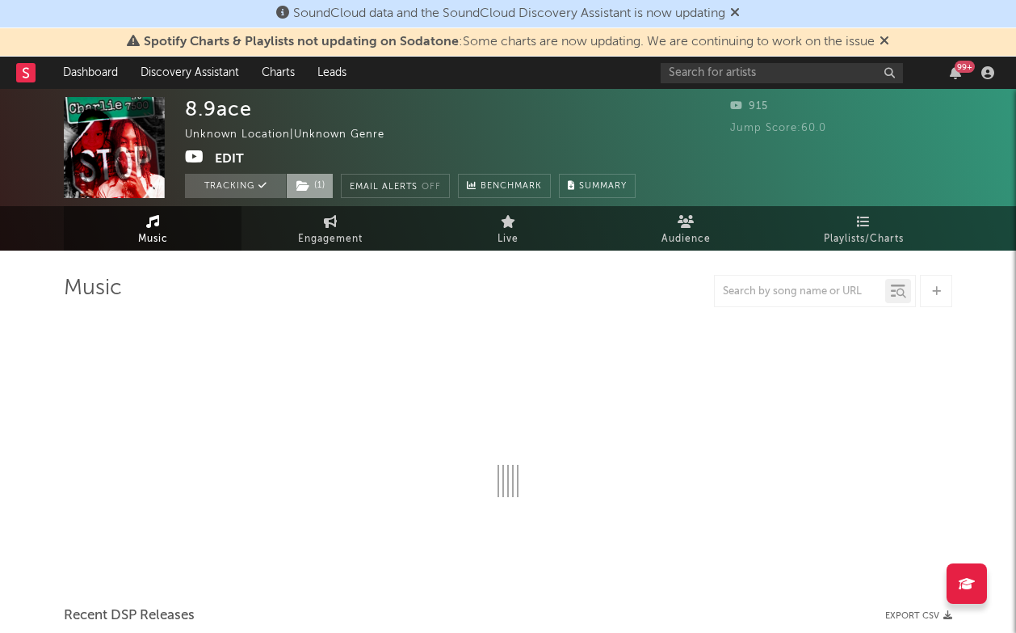
click at [316, 187] on span "( 1 )" at bounding box center [310, 186] width 48 height 24
select select "1w"
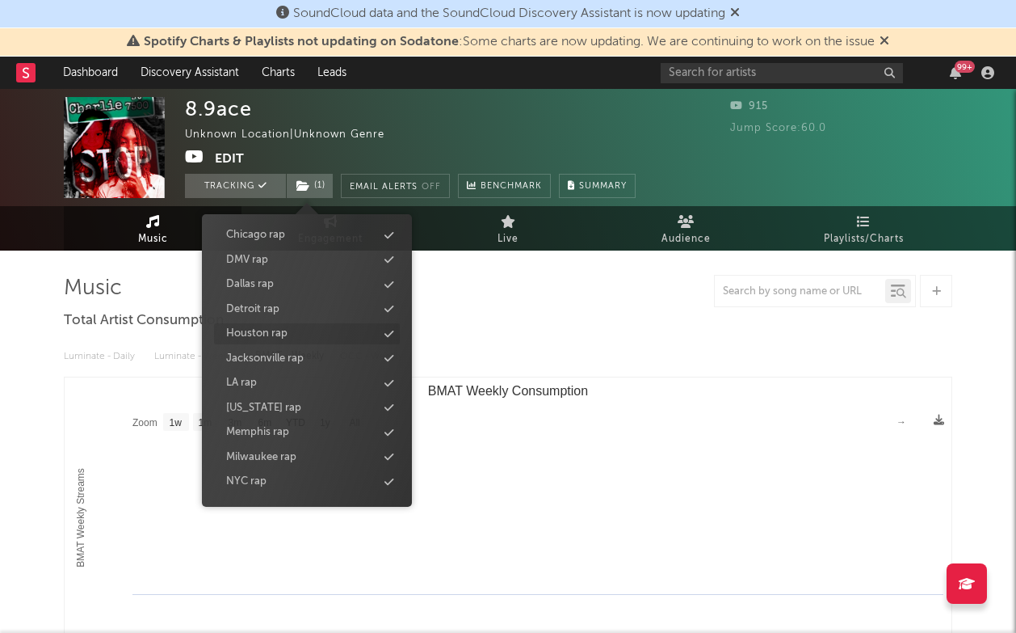
click at [280, 329] on div "Houston rap" at bounding box center [256, 334] width 61 height 16
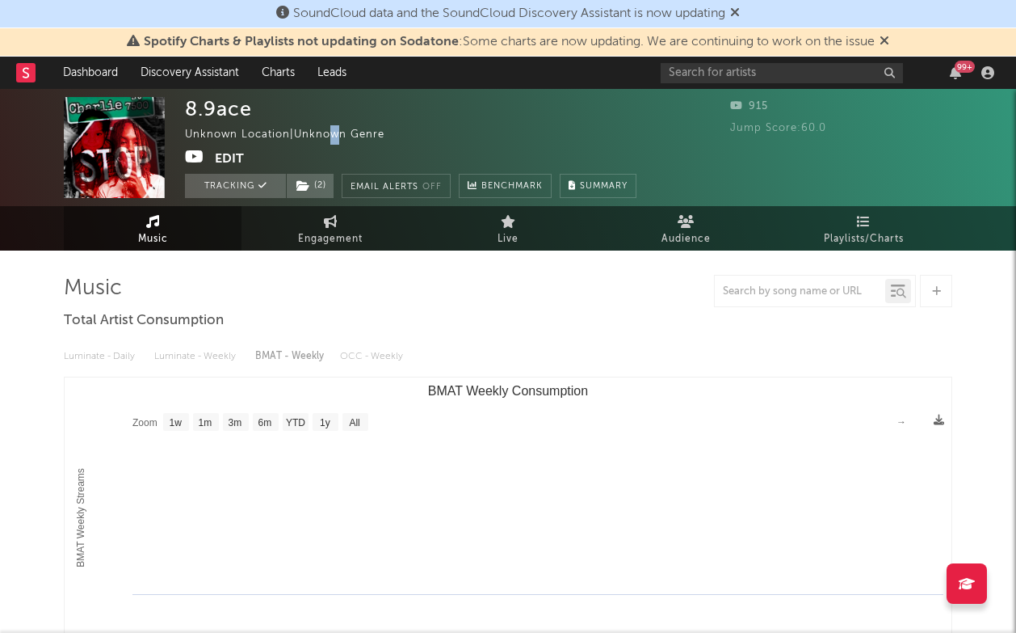
click at [340, 132] on div "Unknown Location | Unknown Genre" at bounding box center [294, 134] width 218 height 19
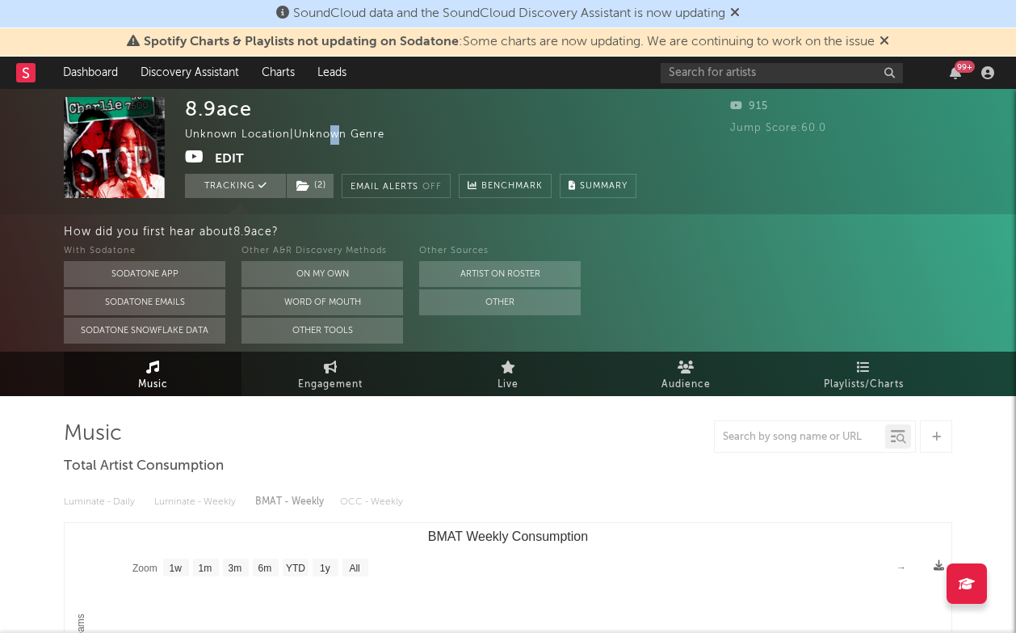
click at [229, 160] on button "Edit" at bounding box center [229, 159] width 29 height 20
